Goal: Task Accomplishment & Management: Check status

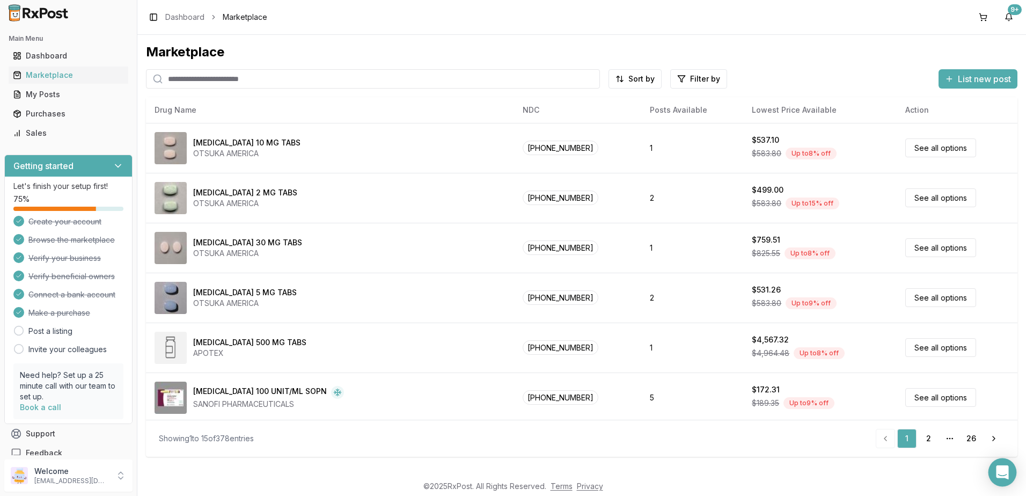
click at [1004, 475] on icon "Open Intercom Messenger" at bounding box center [1002, 472] width 14 height 14
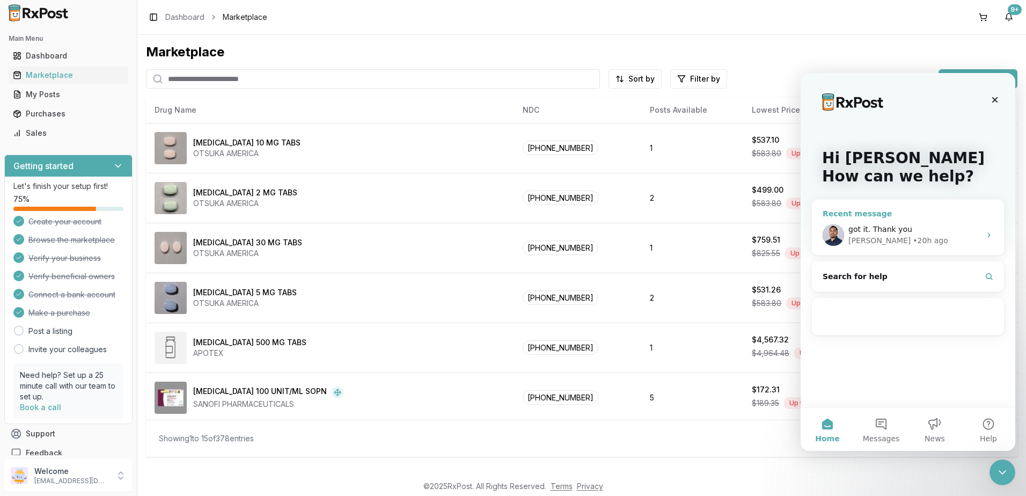
click at [897, 232] on span "got it. Thank you" at bounding box center [880, 229] width 64 height 9
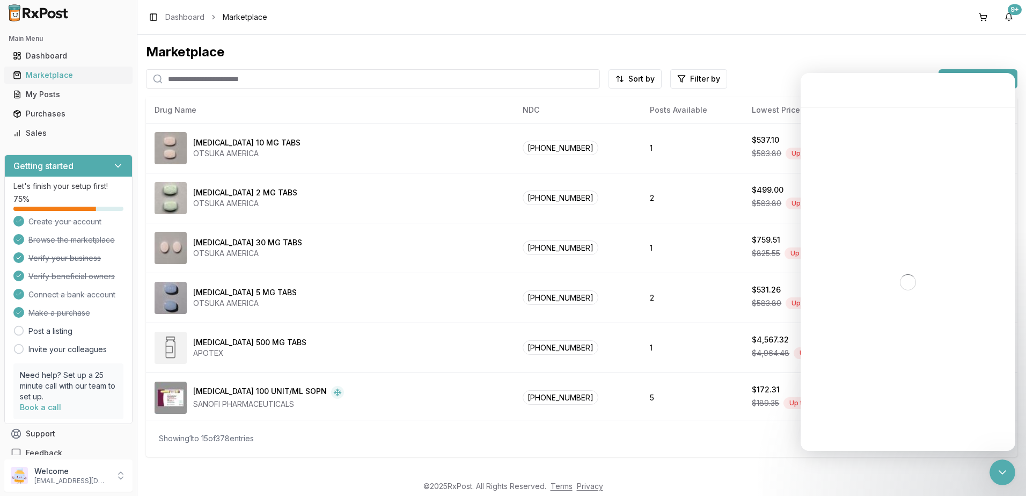
click at [48, 76] on div "Marketplace" at bounding box center [68, 75] width 111 height 11
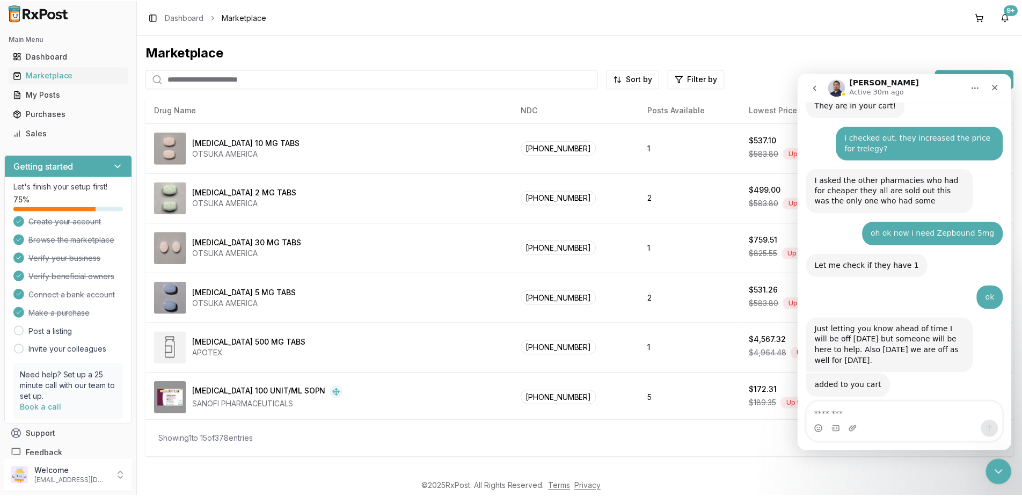
scroll to position [7162, 0]
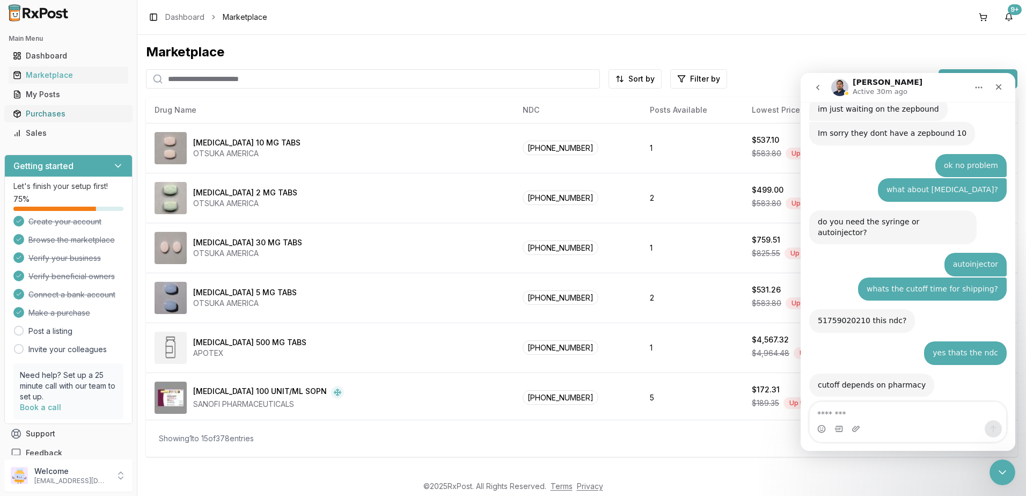
drag, startPoint x: 42, startPoint y: 113, endPoint x: 65, endPoint y: 116, distance: 23.3
click at [43, 113] on div "Purchases" at bounding box center [68, 113] width 111 height 11
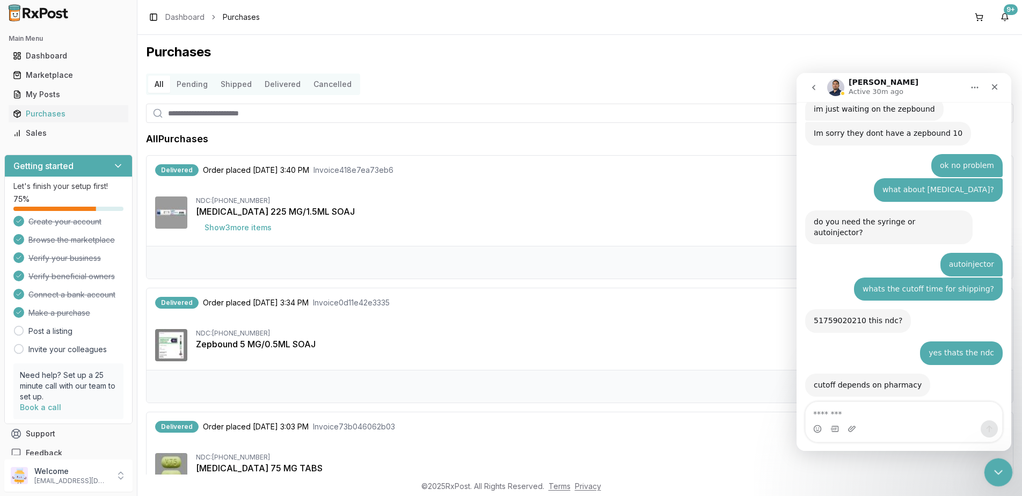
click at [990, 468] on icon "Close Intercom Messenger" at bounding box center [996, 470] width 13 height 13
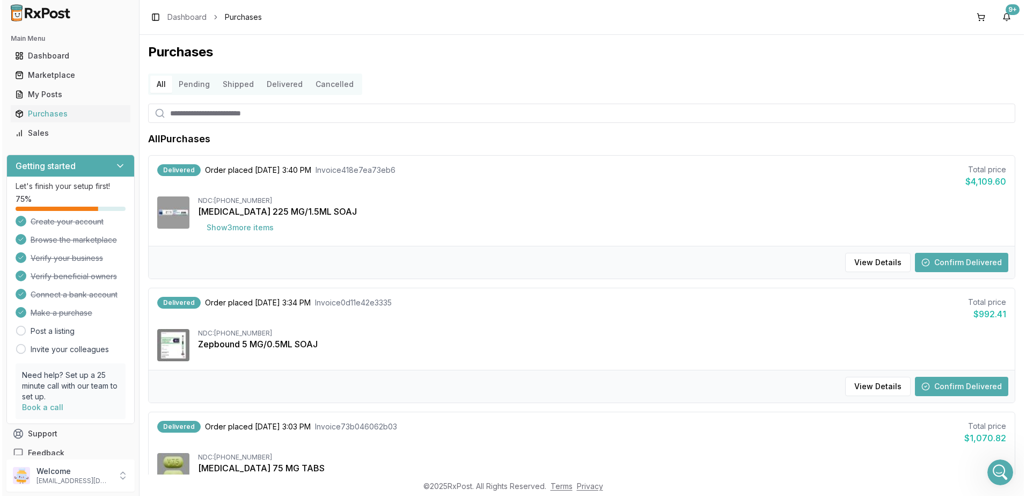
scroll to position [7162, 0]
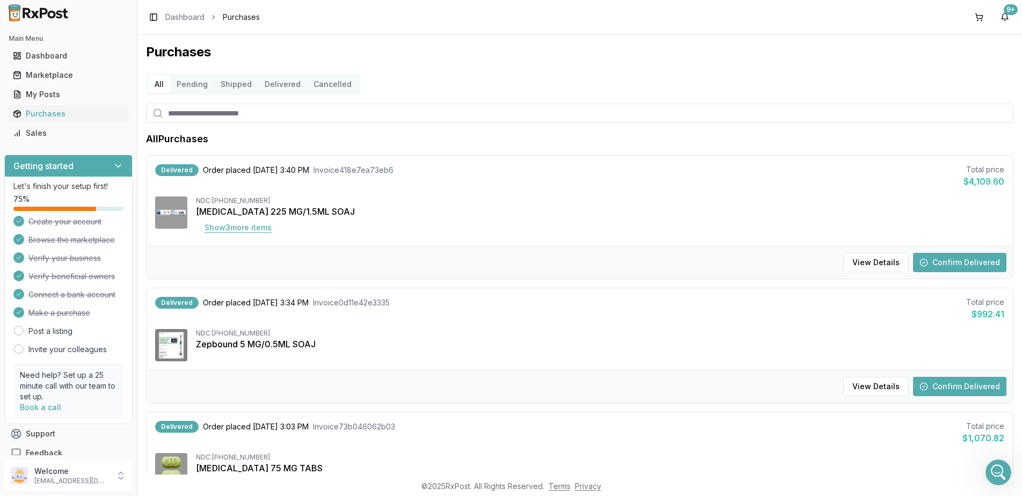
click at [232, 226] on button "Show 3 more item s" at bounding box center [238, 227] width 84 height 19
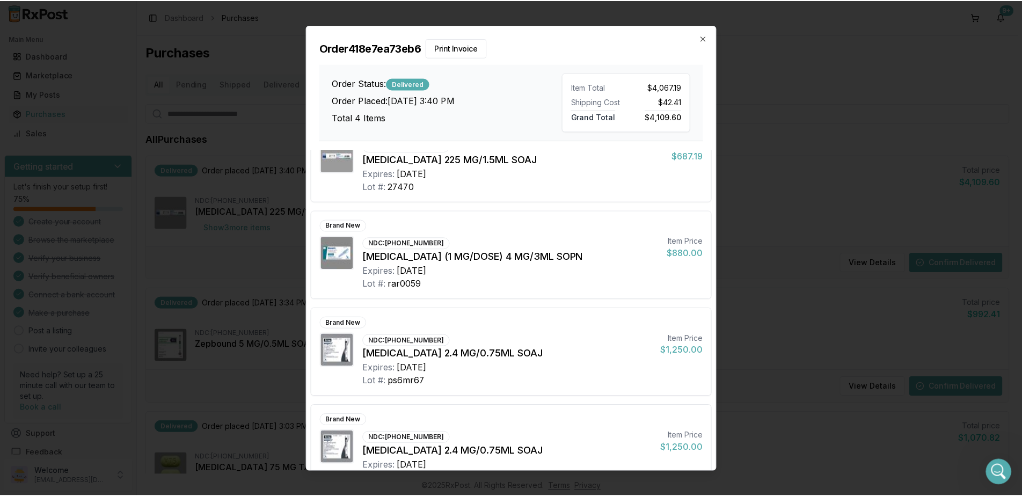
scroll to position [67, 0]
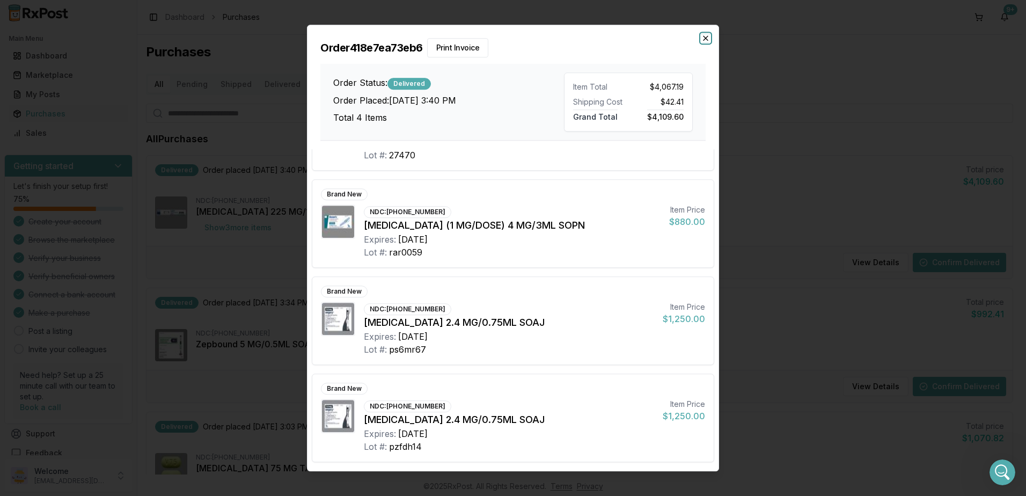
click at [707, 38] on icon "button" at bounding box center [705, 38] width 4 height 4
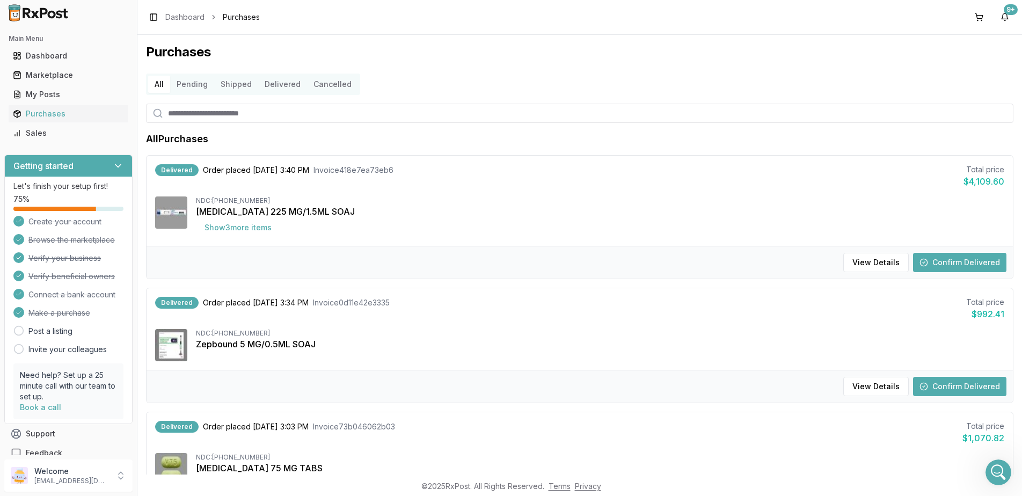
click at [945, 266] on button "Confirm Delivered" at bounding box center [959, 262] width 93 height 19
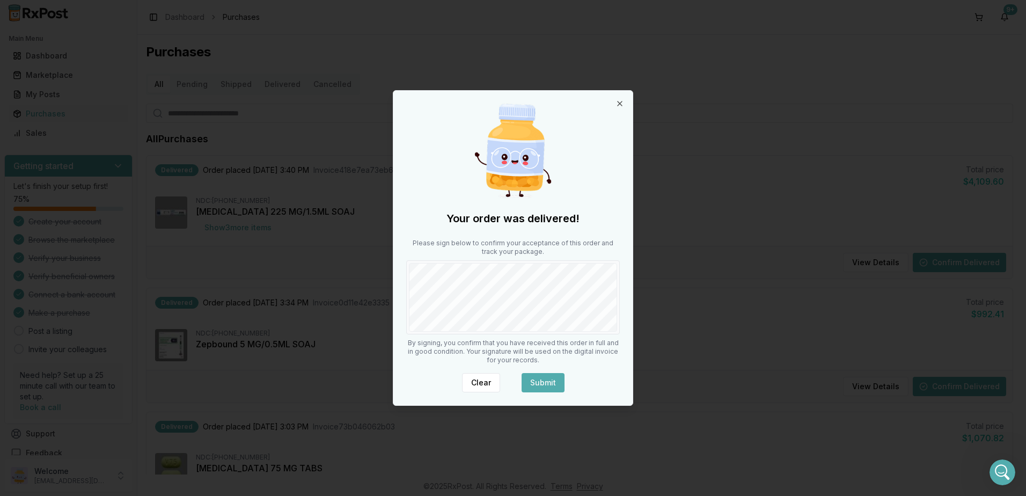
click at [552, 381] on button "Submit" at bounding box center [543, 382] width 43 height 19
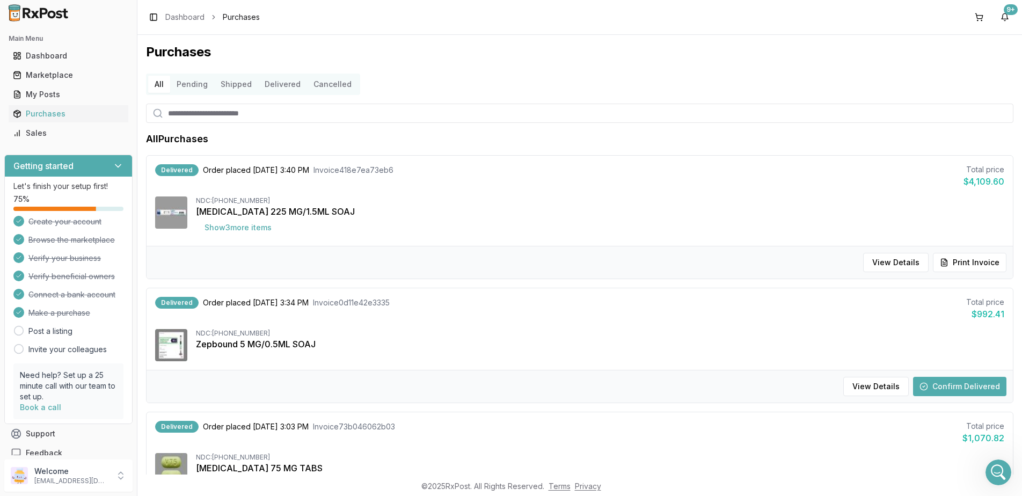
scroll to position [161, 0]
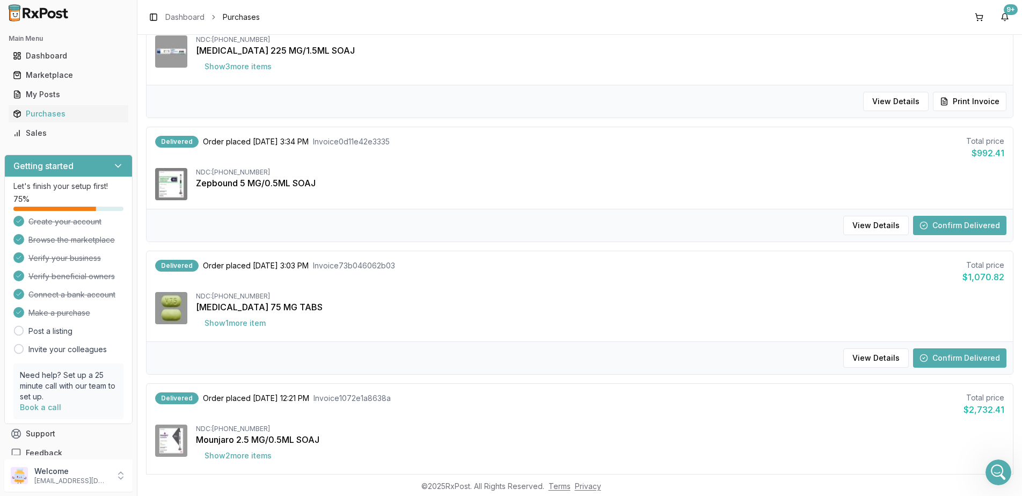
click at [332, 183] on div "Zepbound 5 MG/0.5ML SOAJ" at bounding box center [600, 183] width 808 height 13
click at [245, 329] on button "Show 1 more item" at bounding box center [235, 322] width 78 height 19
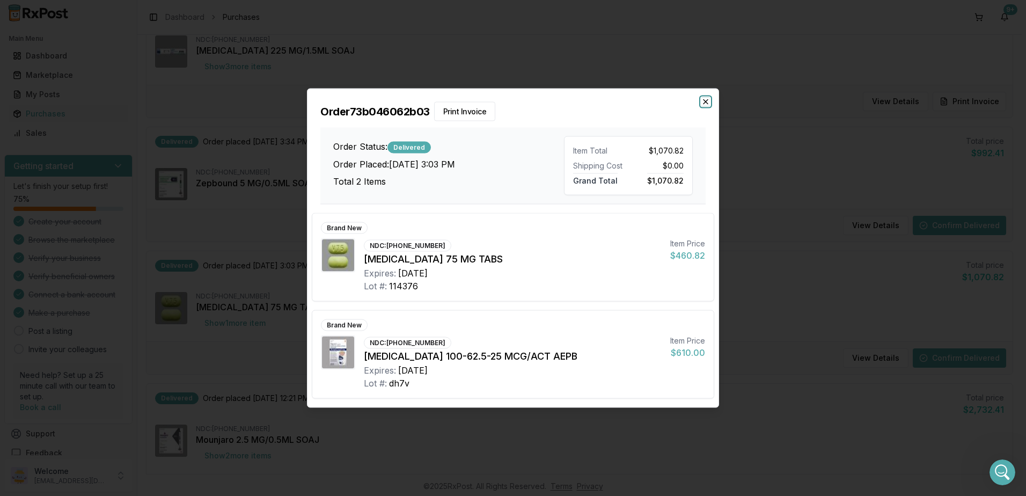
click at [706, 103] on icon "button" at bounding box center [705, 102] width 9 height 9
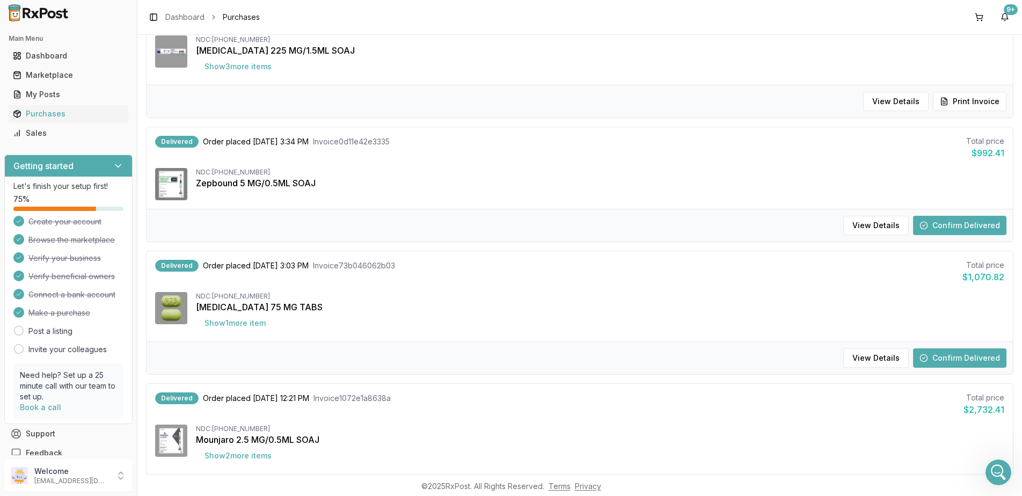
click at [953, 356] on button "Confirm Delivered" at bounding box center [959, 357] width 93 height 19
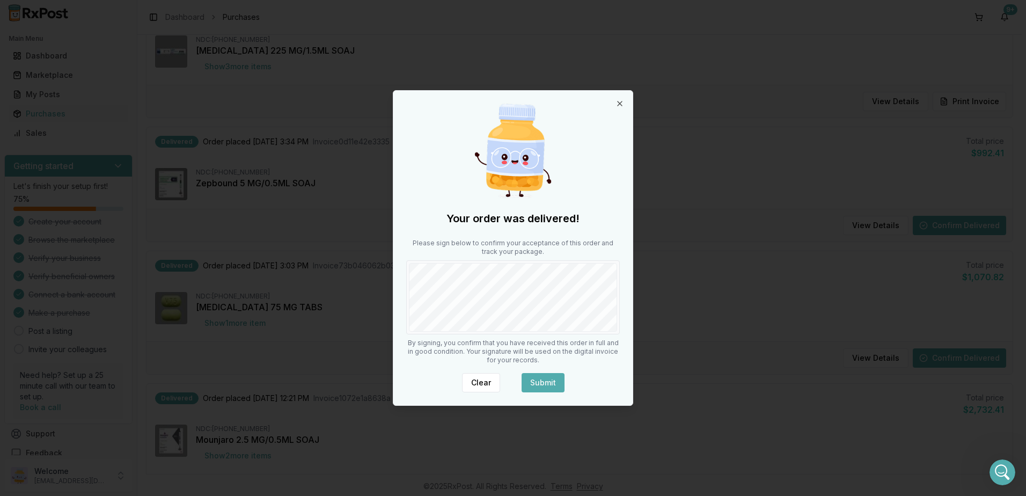
drag, startPoint x: 546, startPoint y: 384, endPoint x: 591, endPoint y: 341, distance: 62.2
click at [547, 383] on button "Submit" at bounding box center [543, 382] width 43 height 19
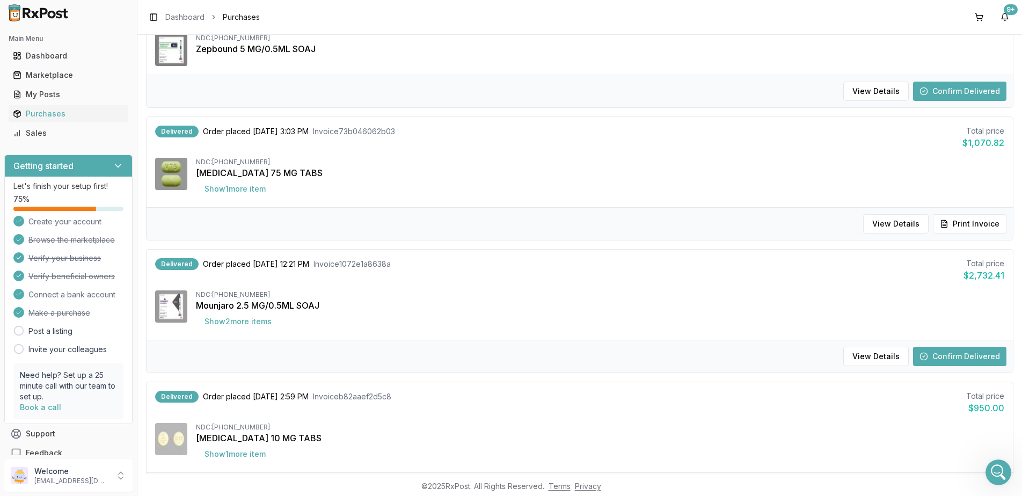
scroll to position [429, 0]
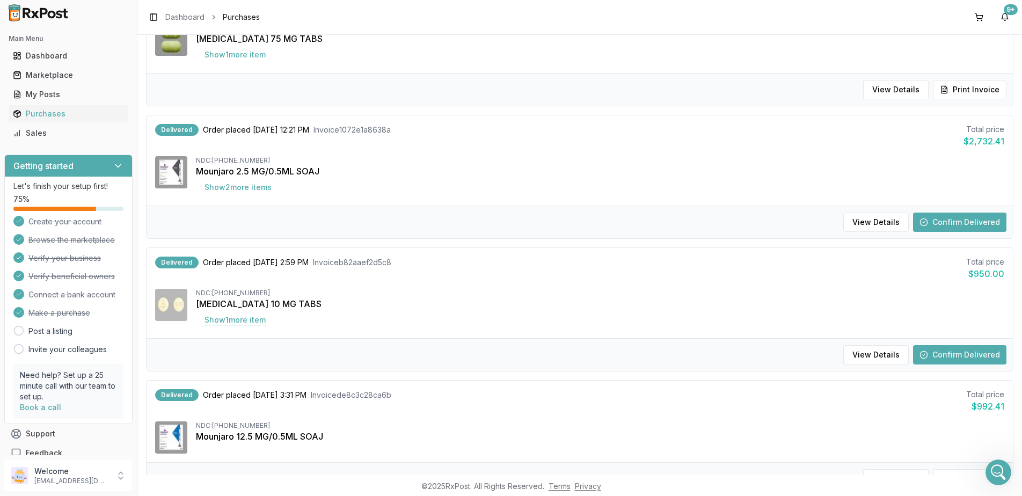
click at [260, 318] on button "Show 1 more item" at bounding box center [235, 319] width 78 height 19
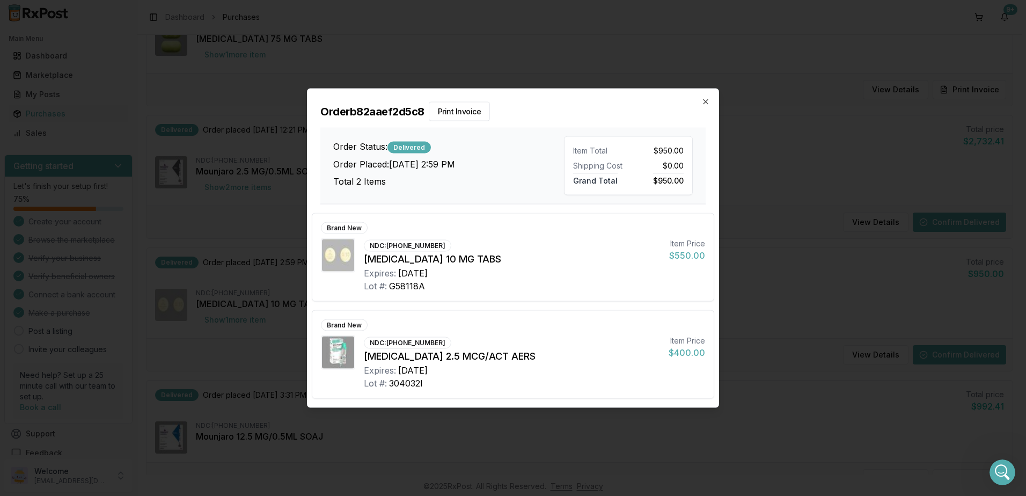
click at [710, 104] on div "Order b82aaef2d5c8 Print Invoice Order Status: Delivered Order Placed: [DATE] 2…" at bounding box center [512, 146] width 411 height 115
click at [708, 101] on icon "button" at bounding box center [705, 102] width 9 height 9
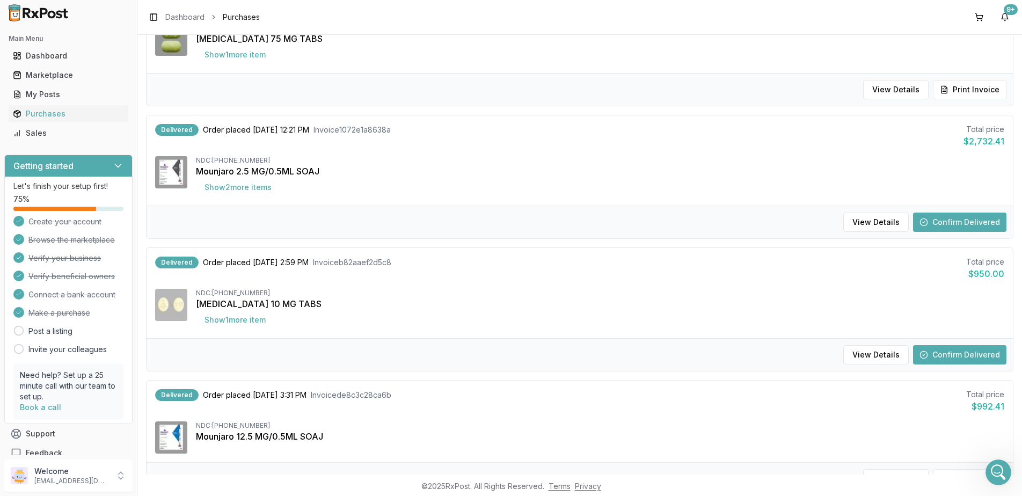
click at [959, 351] on button "Confirm Delivered" at bounding box center [959, 354] width 93 height 19
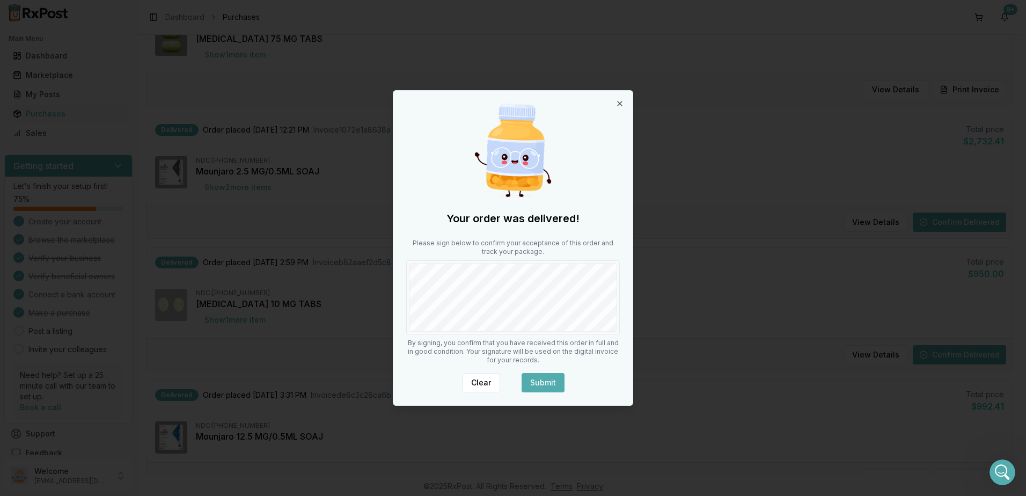
drag, startPoint x: 544, startPoint y: 378, endPoint x: 544, endPoint y: 369, distance: 9.7
click at [544, 377] on button "Submit" at bounding box center [543, 382] width 43 height 19
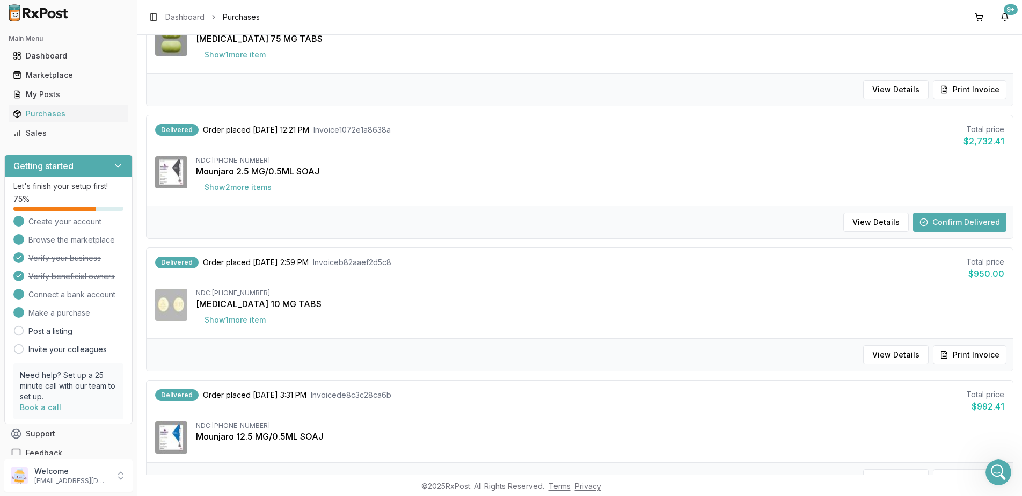
click at [933, 221] on button "Confirm Delivered" at bounding box center [959, 221] width 93 height 19
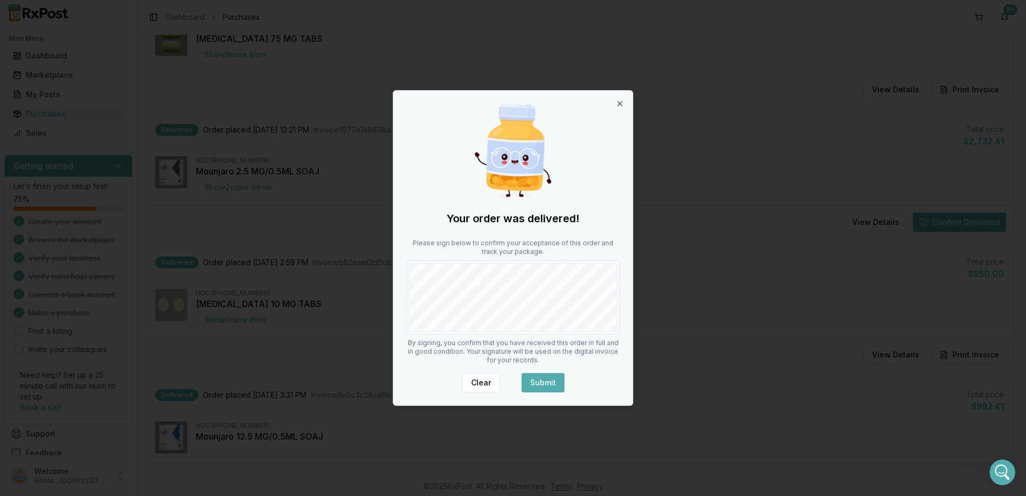
click at [534, 370] on div "Your order was delivered! Please sign below to confirm your acceptance of this …" at bounding box center [512, 248] width 239 height 314
click at [543, 379] on button "Submit" at bounding box center [543, 382] width 43 height 19
click at [619, 108] on div at bounding box center [513, 150] width 214 height 103
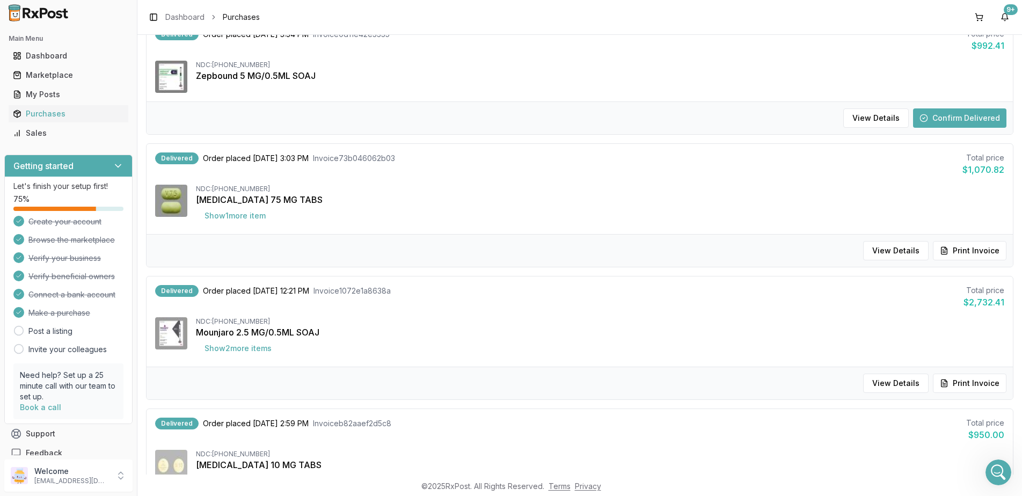
scroll to position [107, 0]
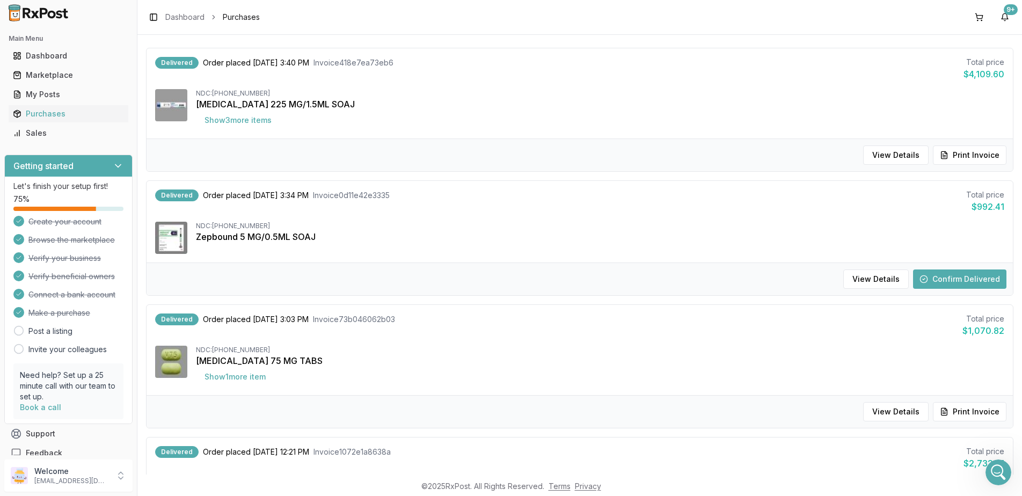
click at [962, 277] on button "Confirm Delivered" at bounding box center [959, 278] width 93 height 19
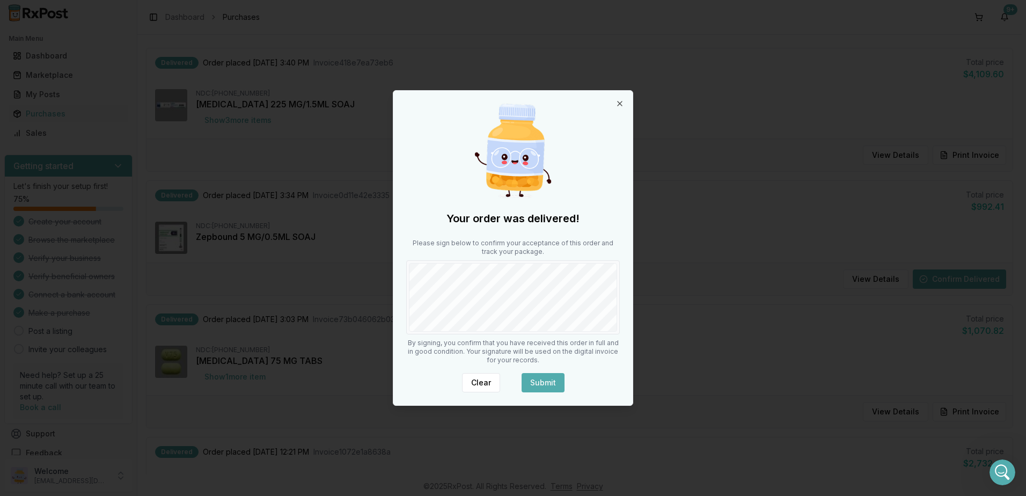
click at [545, 379] on button "Submit" at bounding box center [543, 382] width 43 height 19
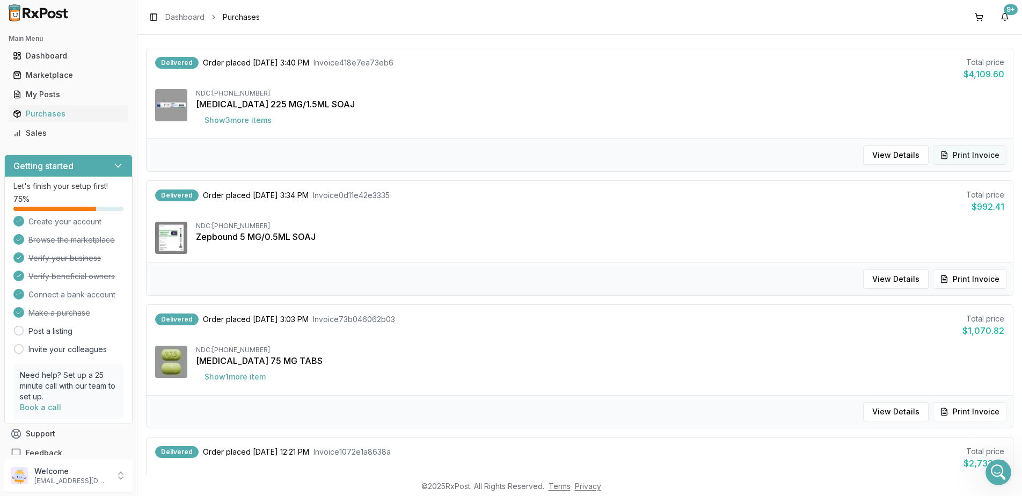
click at [965, 151] on button "Print Invoice" at bounding box center [970, 154] width 74 height 19
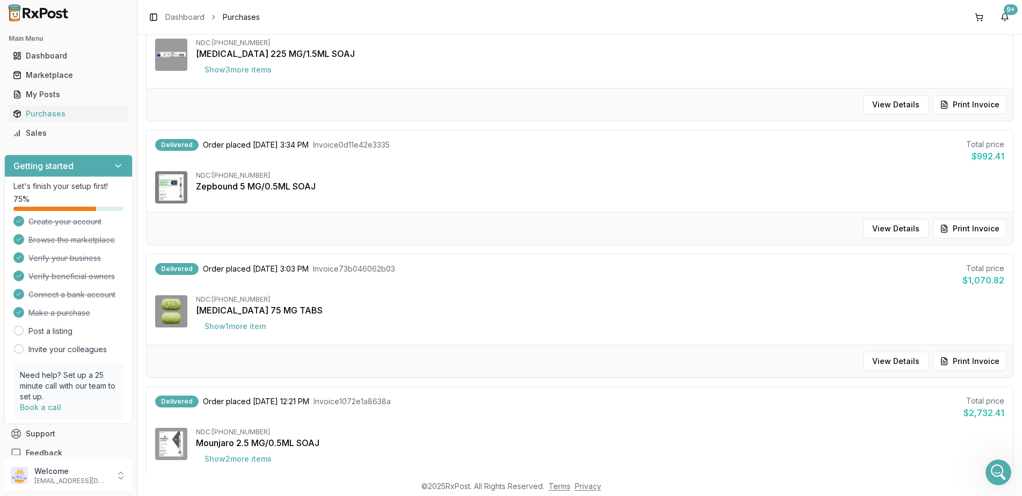
scroll to position [268, 0]
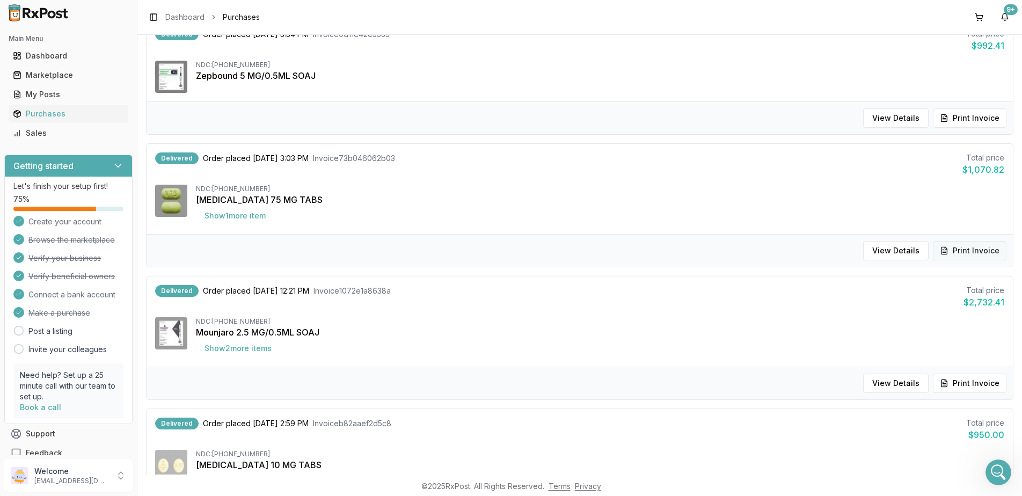
click at [965, 255] on button "Print Invoice" at bounding box center [970, 250] width 74 height 19
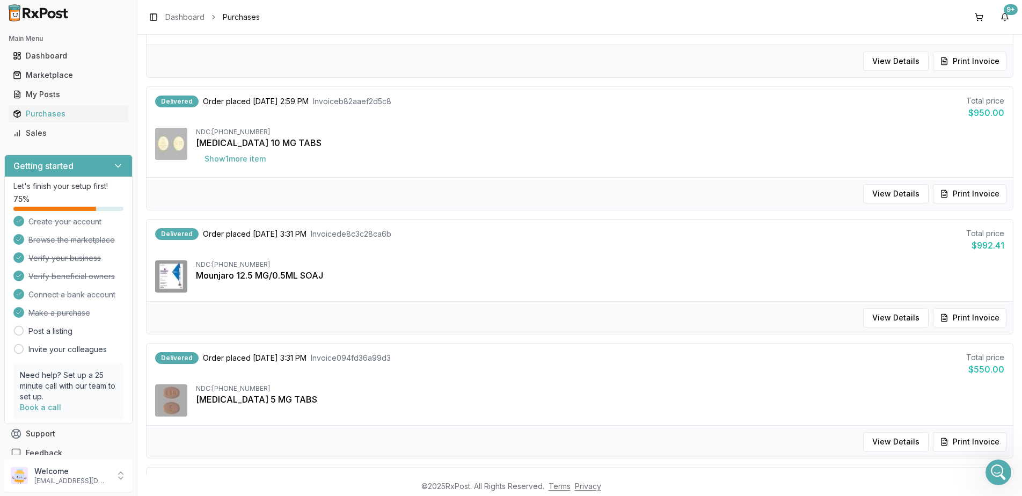
scroll to position [858, 0]
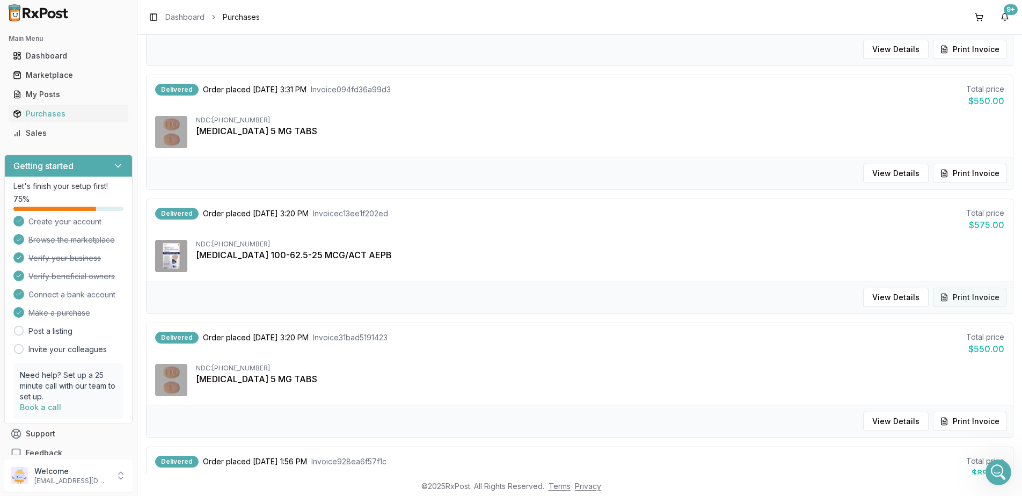
click at [963, 299] on button "Print Invoice" at bounding box center [970, 297] width 74 height 19
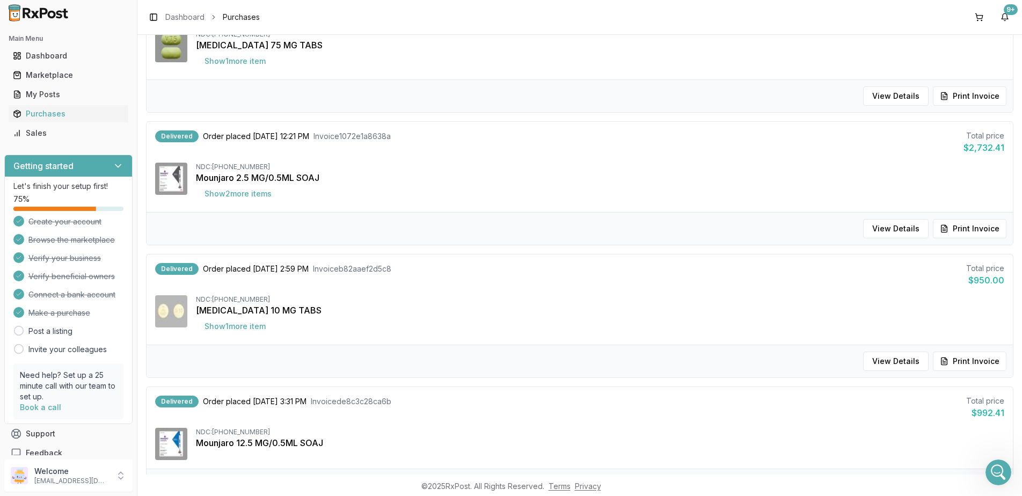
scroll to position [429, 0]
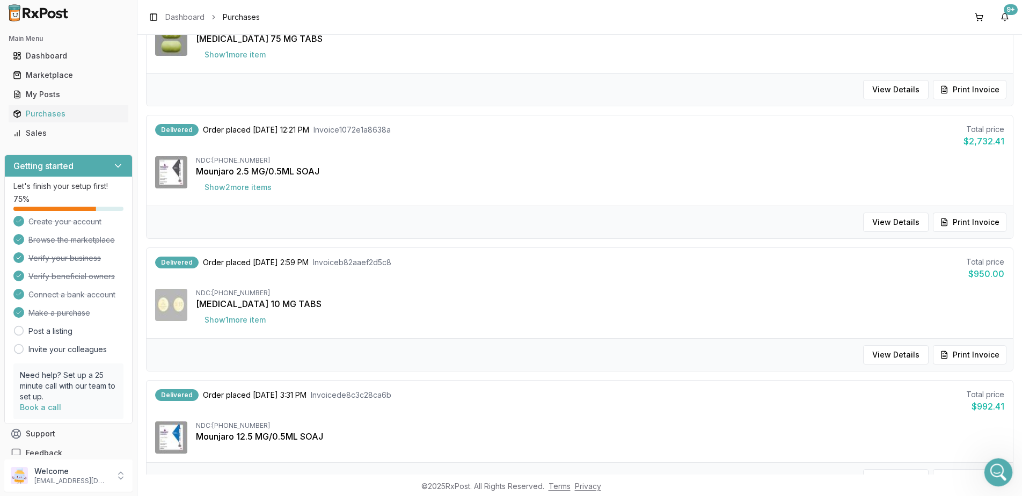
click at [991, 469] on icon "Open Intercom Messenger" at bounding box center [997, 471] width 18 height 18
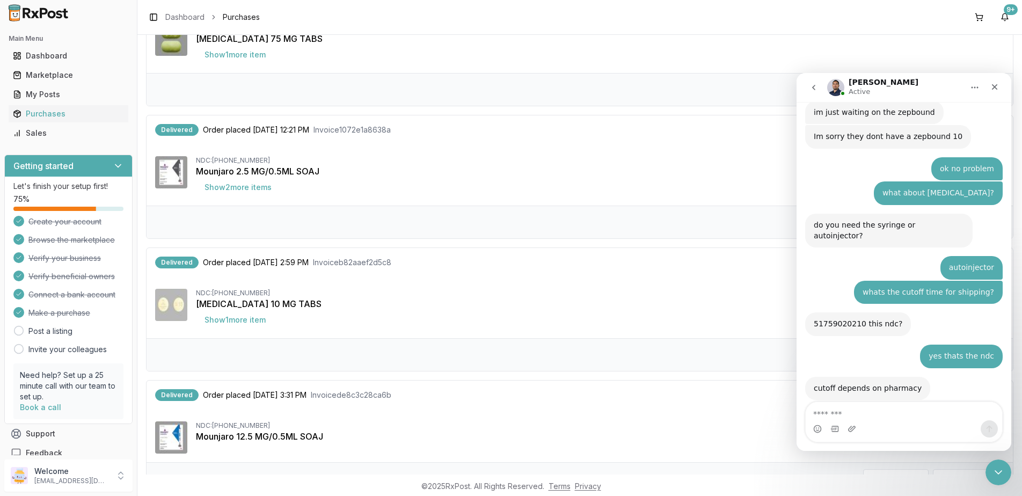
scroll to position [7162, 0]
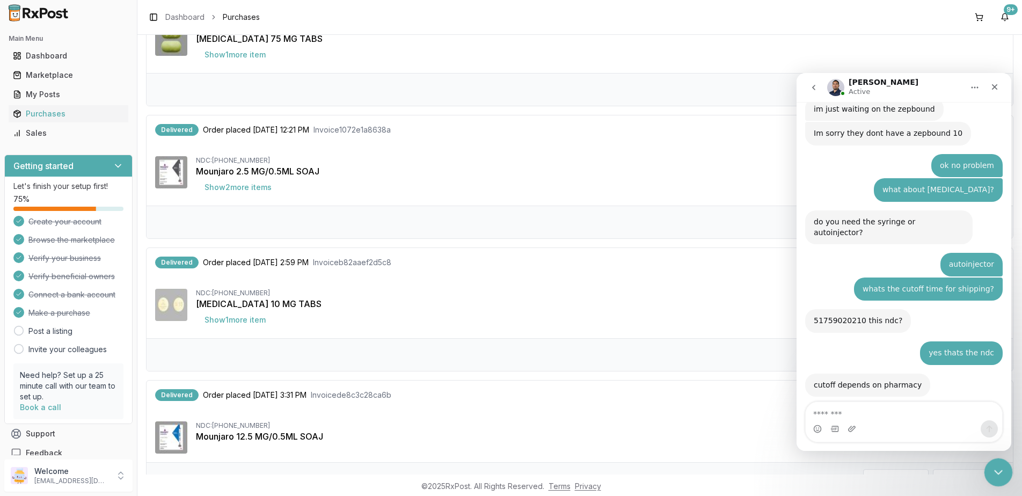
click at [1001, 473] on icon "Close Intercom Messenger" at bounding box center [996, 470] width 13 height 13
